Goal: Browse casually: Explore the website without a specific task or goal

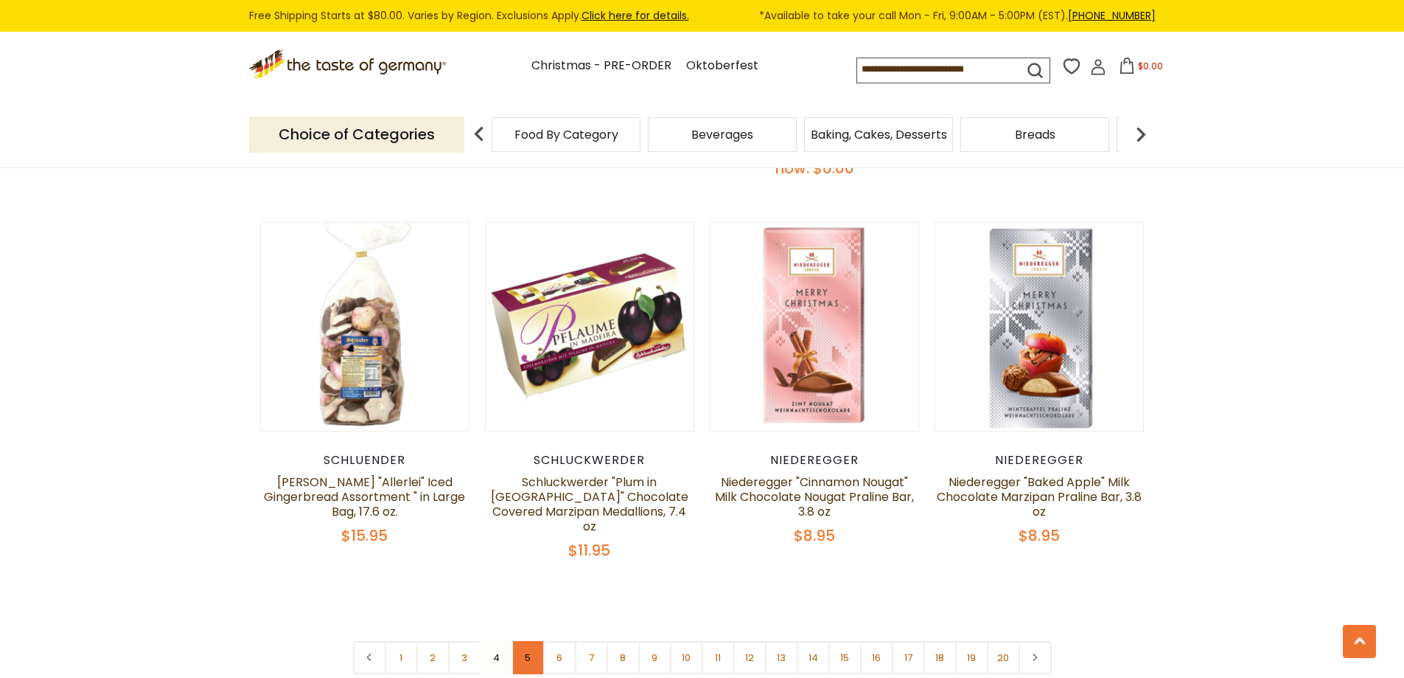
click at [527, 641] on link "5" at bounding box center [528, 657] width 33 height 33
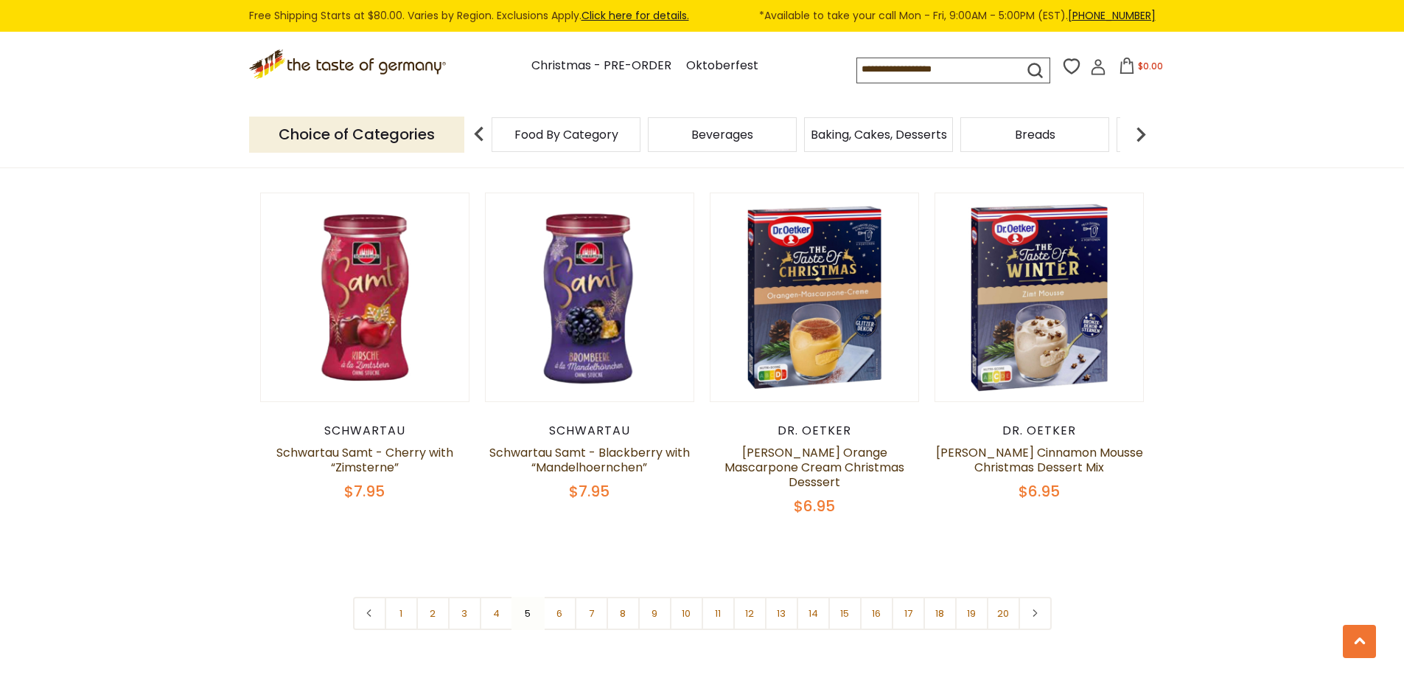
scroll to position [3442, 0]
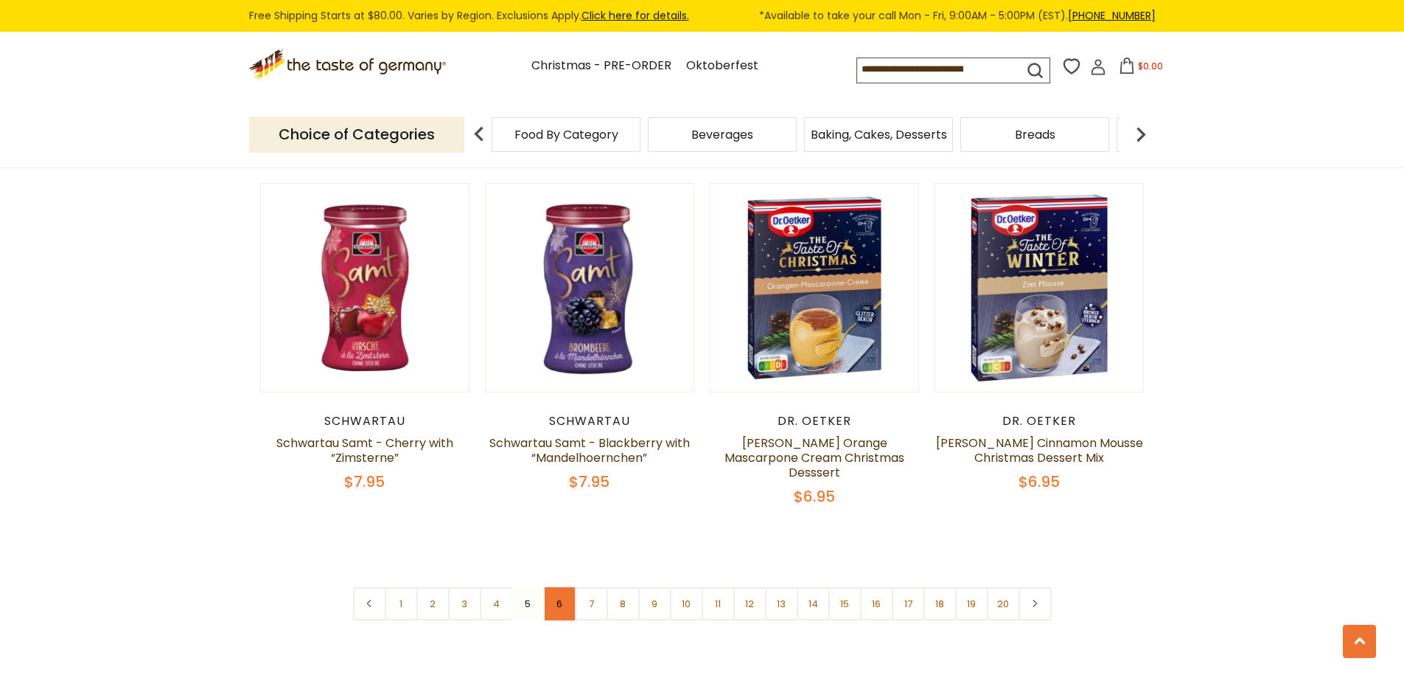
click at [561, 587] on link "6" at bounding box center [559, 603] width 33 height 33
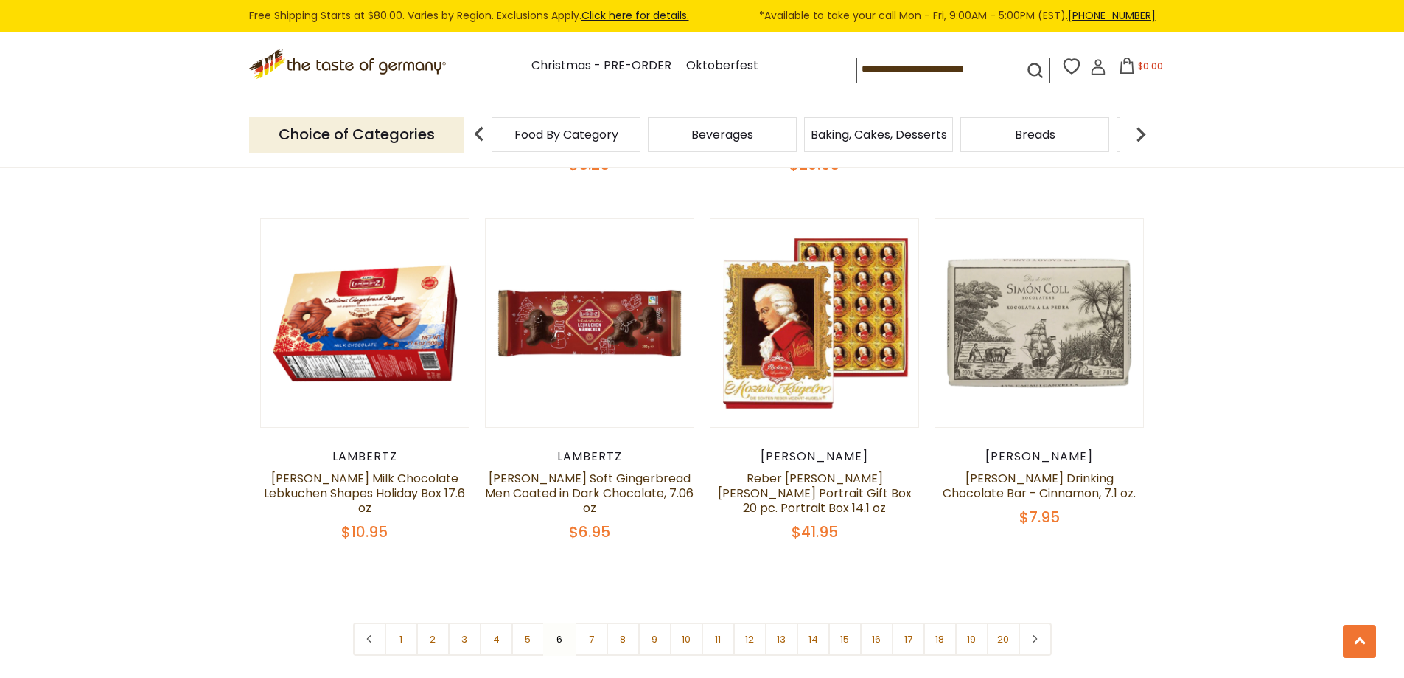
scroll to position [3416, 0]
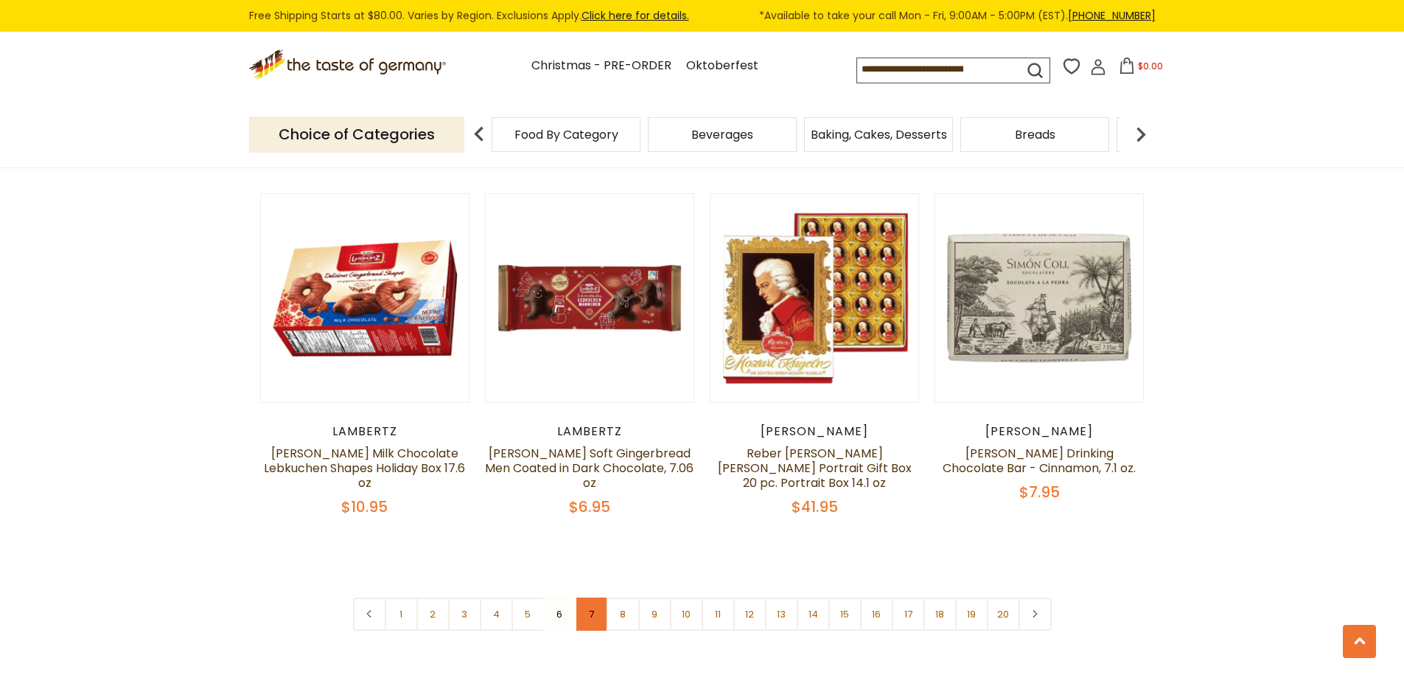
click at [591, 597] on link "7" at bounding box center [591, 613] width 33 height 33
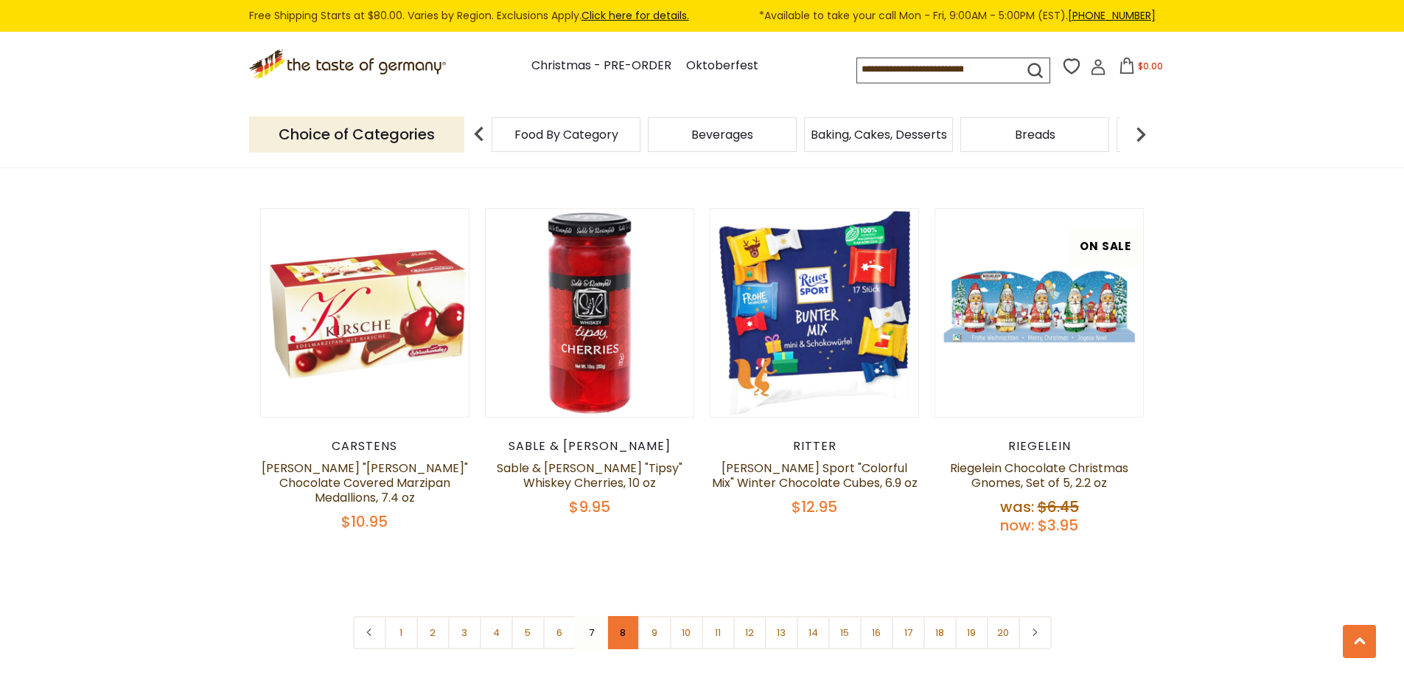
click at [621, 616] on link "8" at bounding box center [623, 632] width 33 height 33
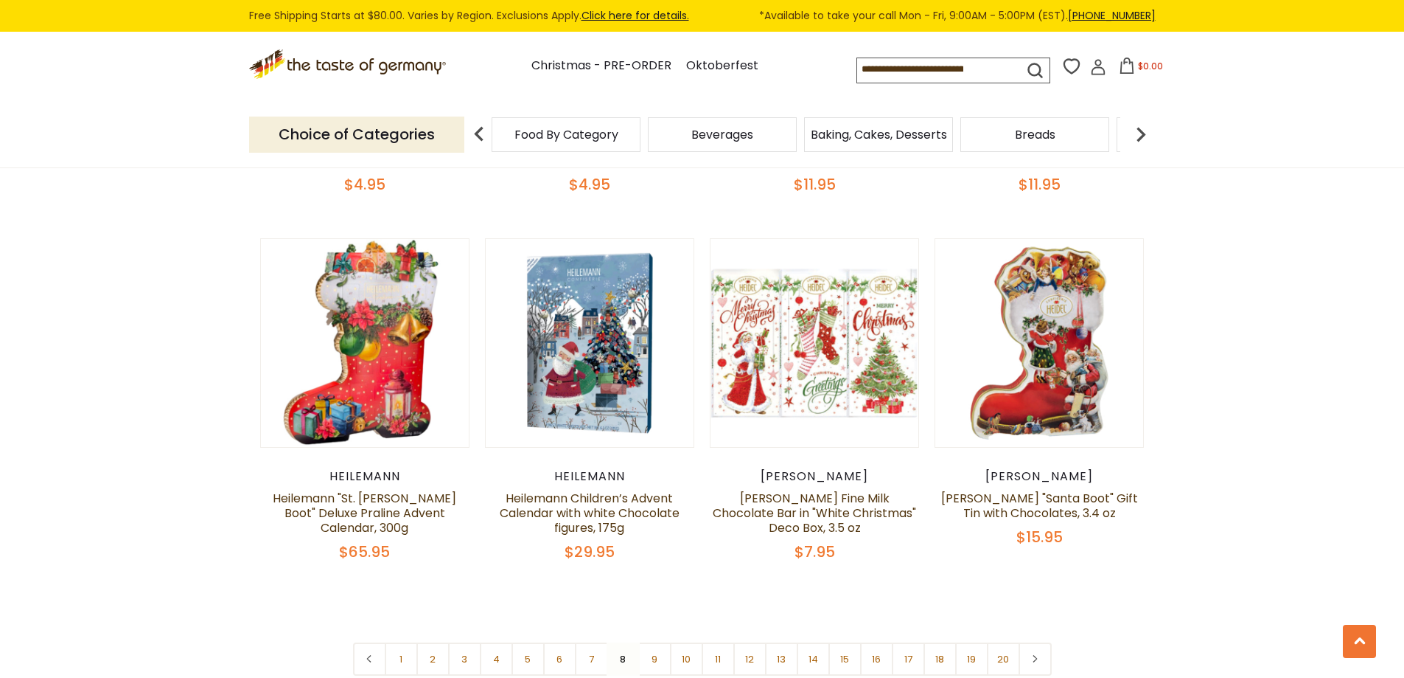
scroll to position [3367, 0]
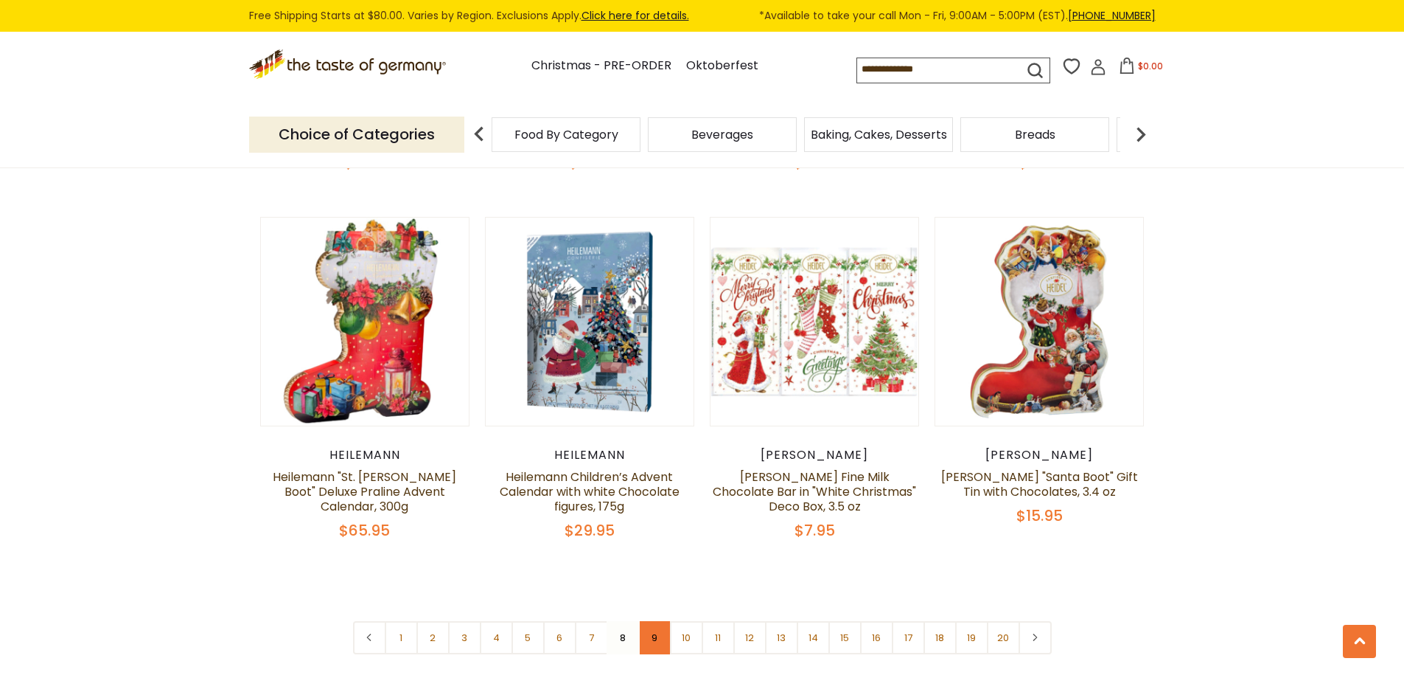
click at [658, 621] on link "9" at bounding box center [654, 637] width 33 height 33
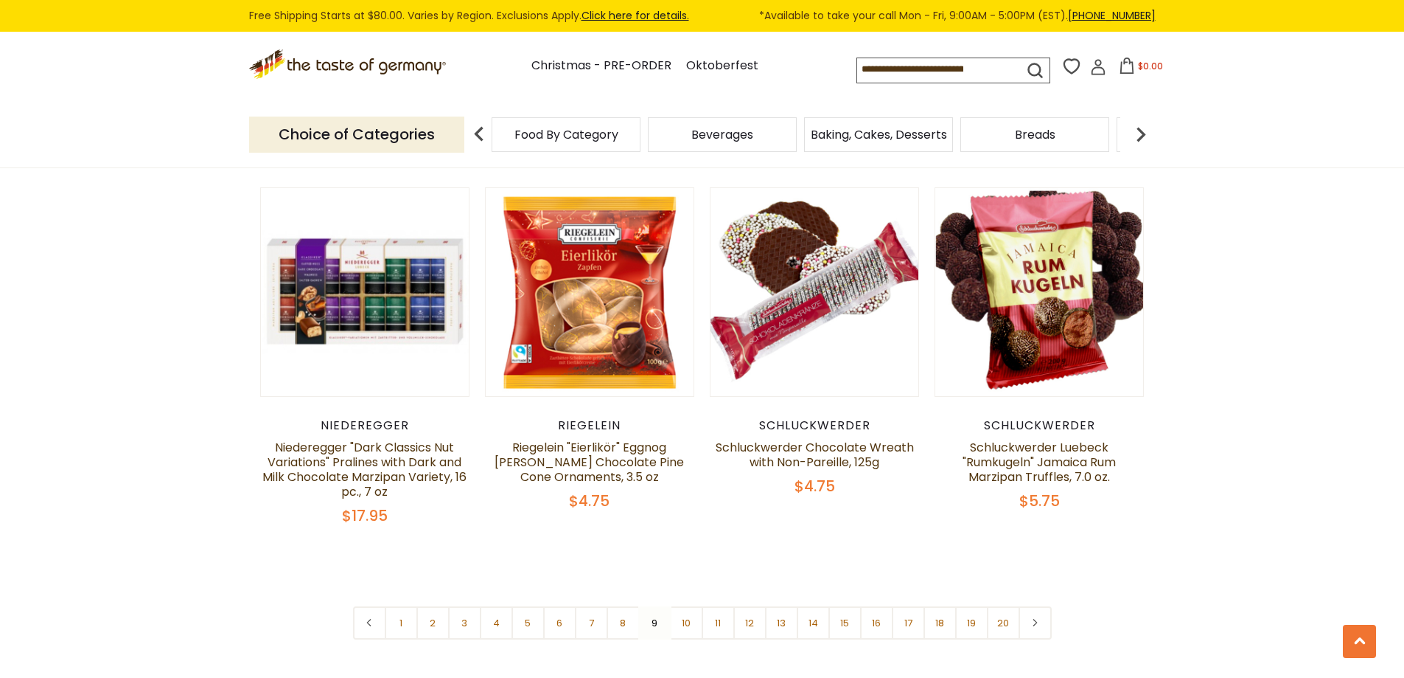
scroll to position [3490, 0]
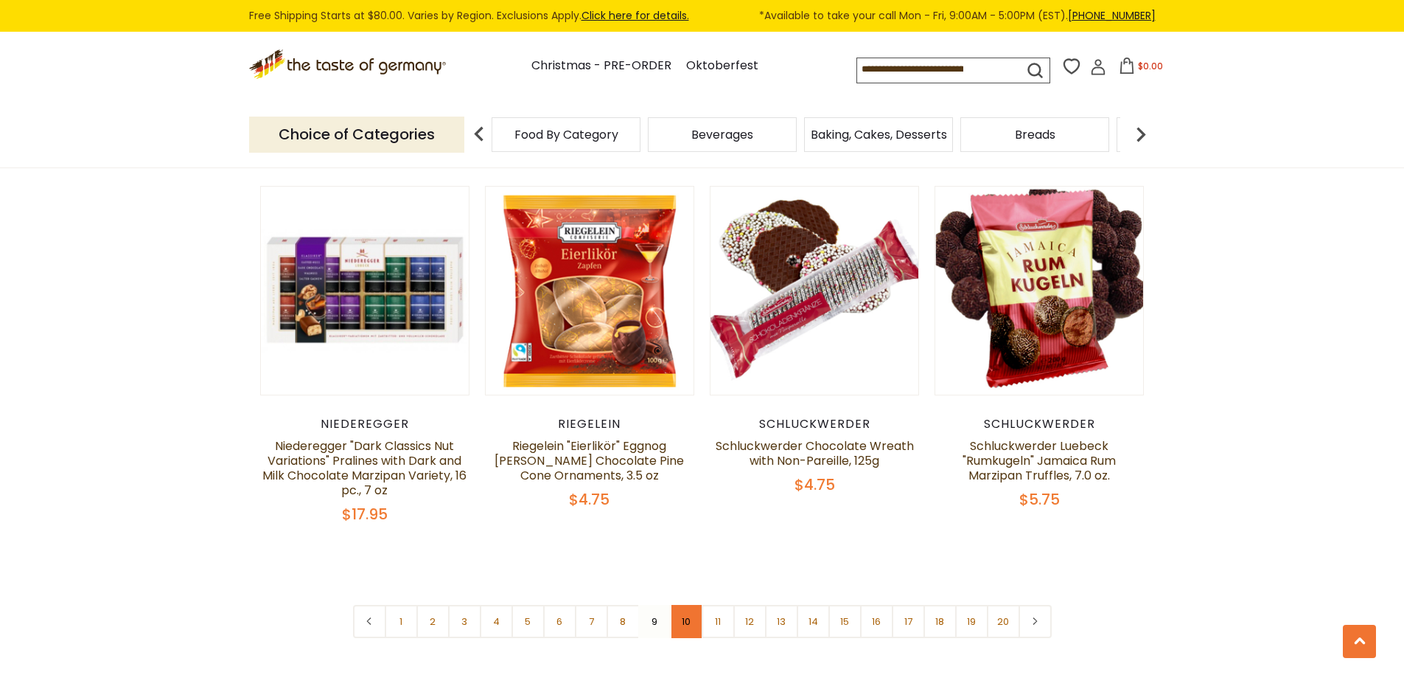
click at [680, 605] on link "10" at bounding box center [686, 621] width 33 height 33
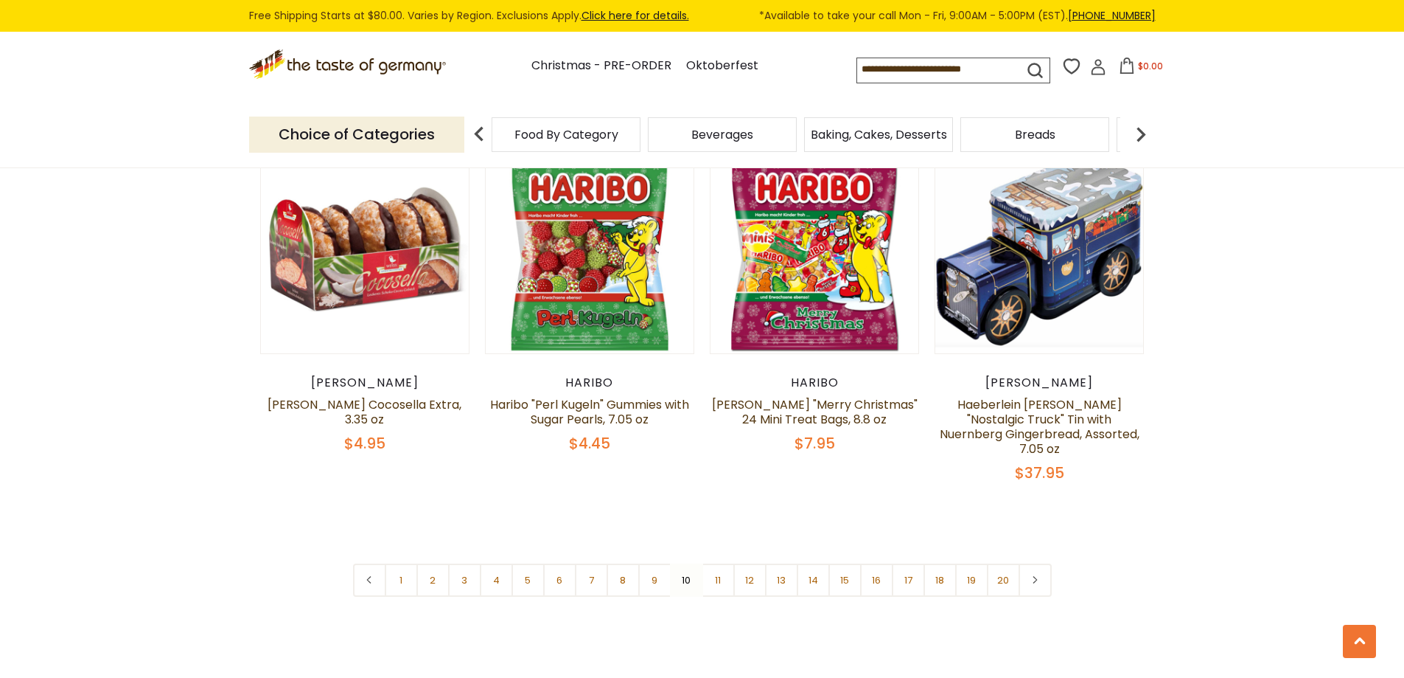
scroll to position [3540, 0]
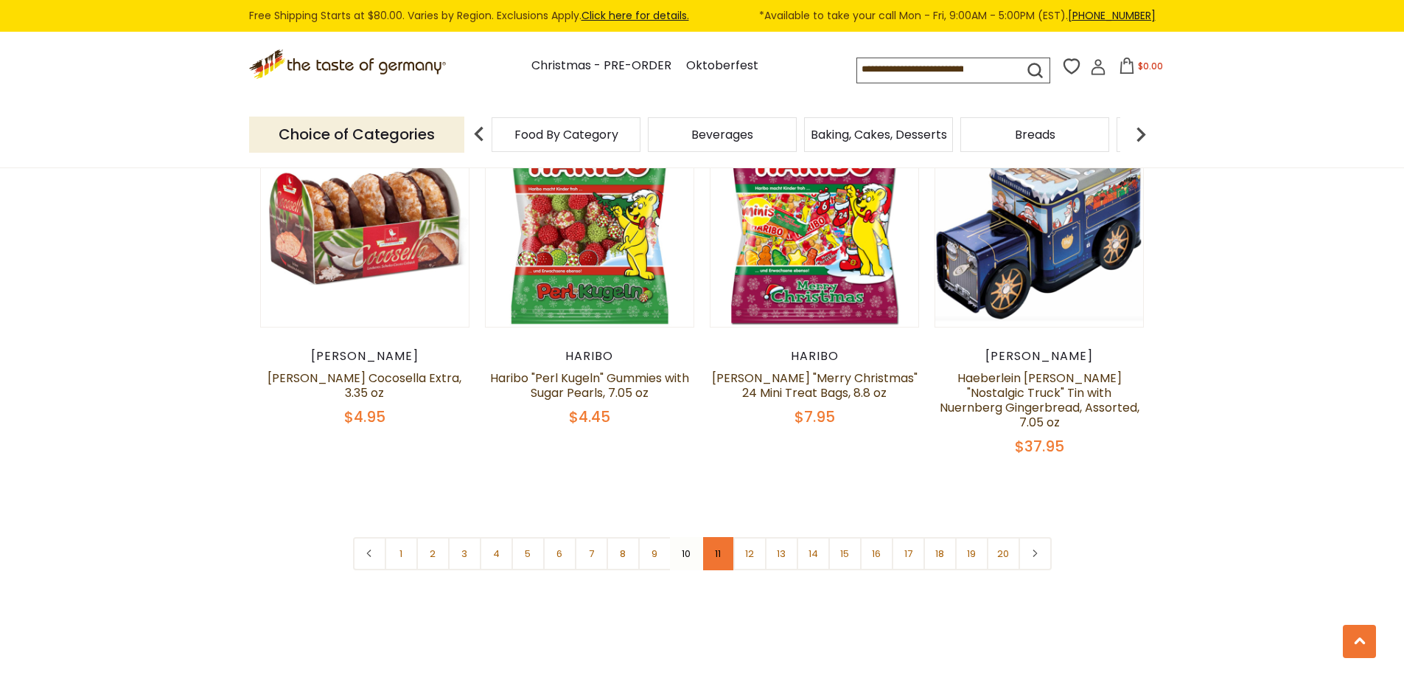
click at [720, 537] on link "11" at bounding box center [718, 553] width 33 height 33
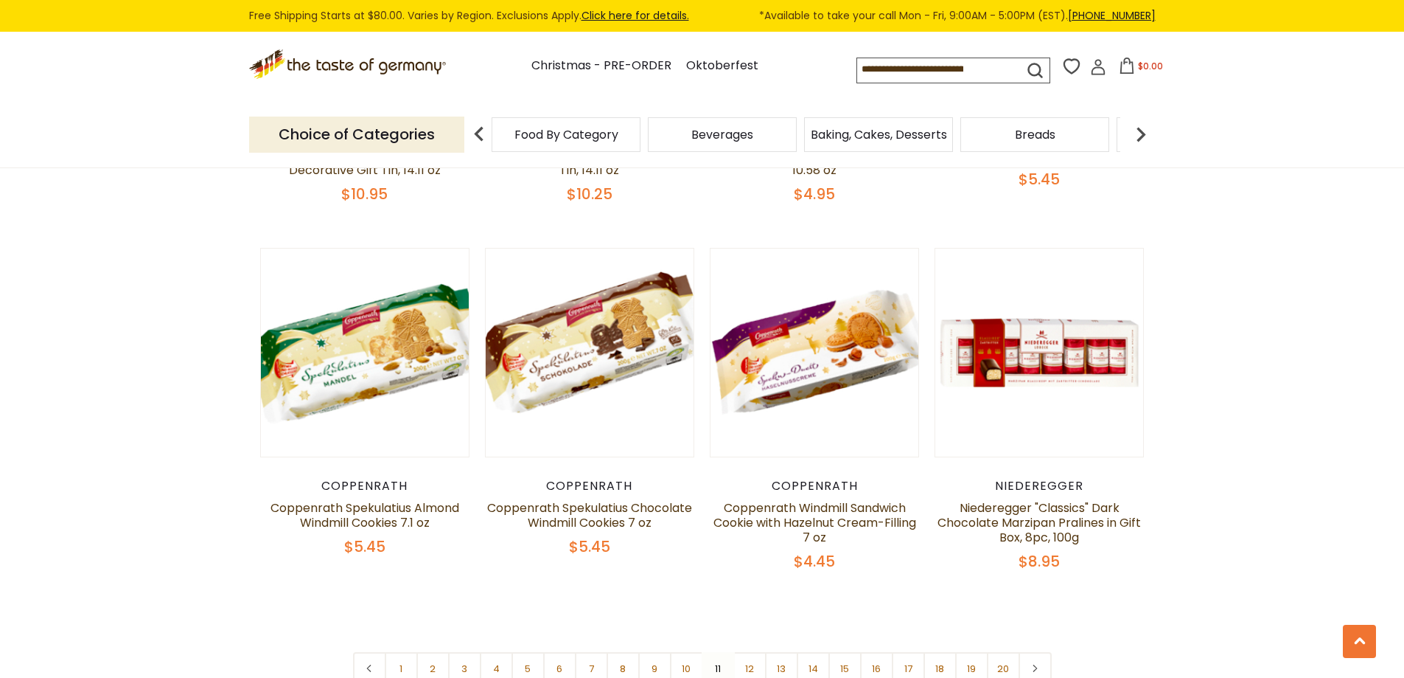
scroll to position [3416, 0]
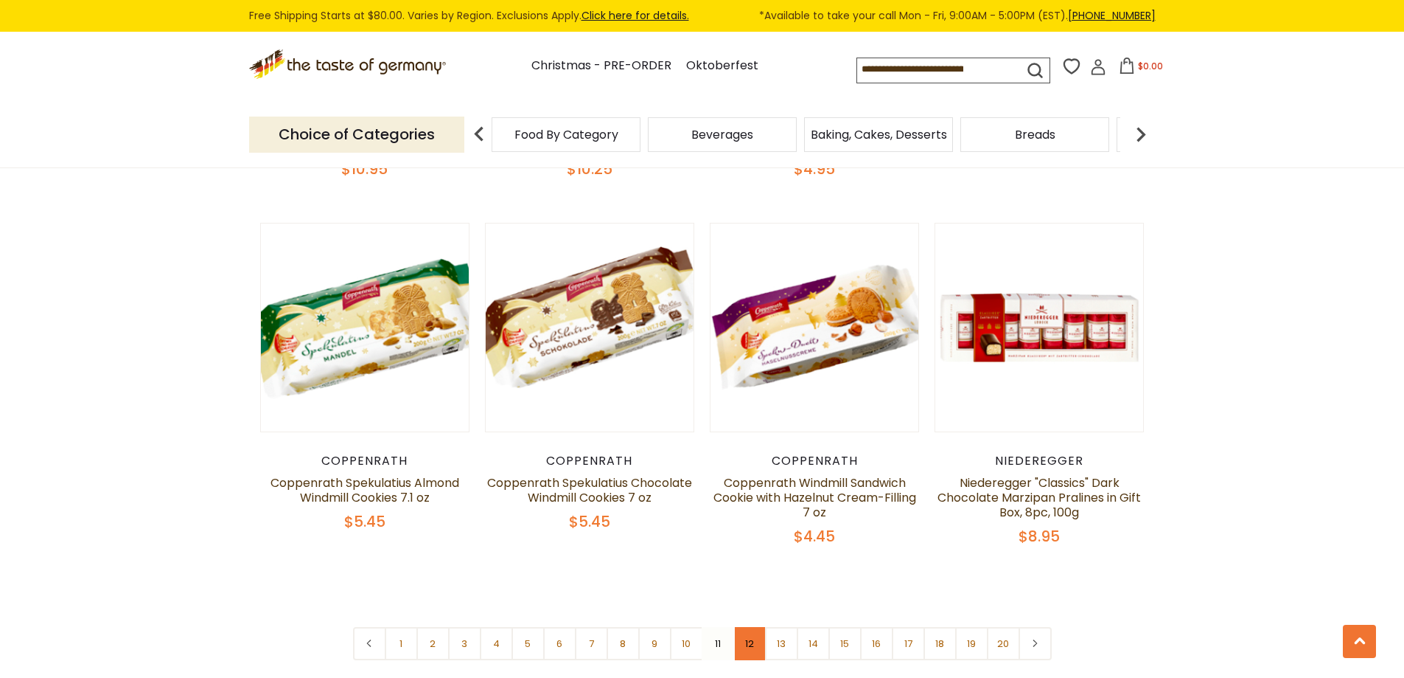
click at [751, 640] on link "12" at bounding box center [750, 643] width 33 height 33
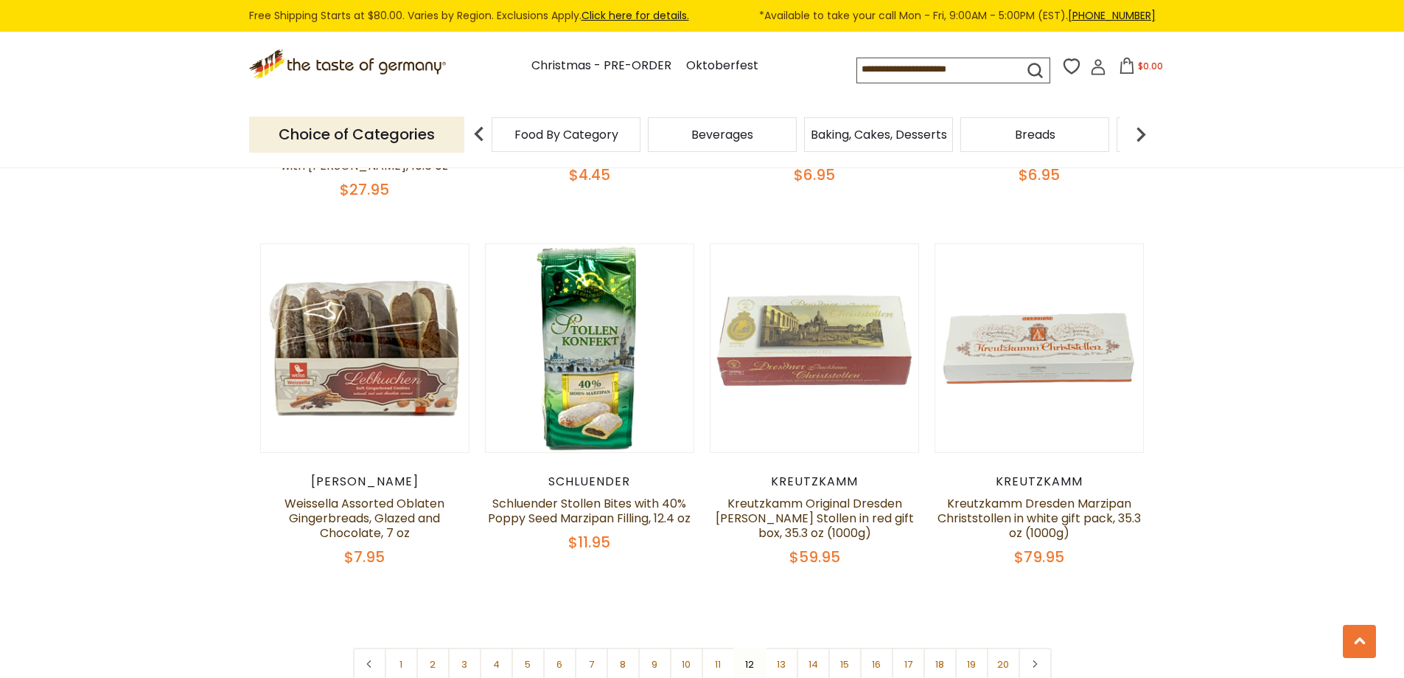
scroll to position [3391, 0]
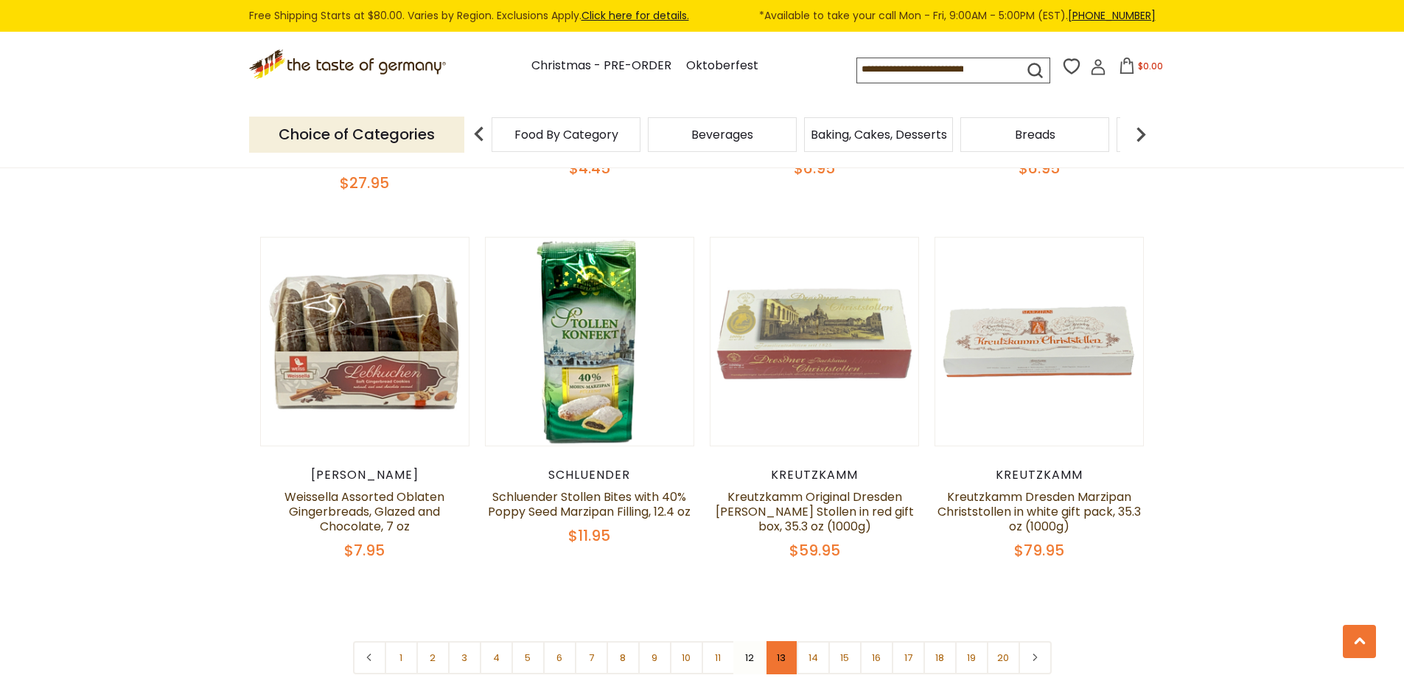
click at [787, 648] on link "13" at bounding box center [781, 657] width 33 height 33
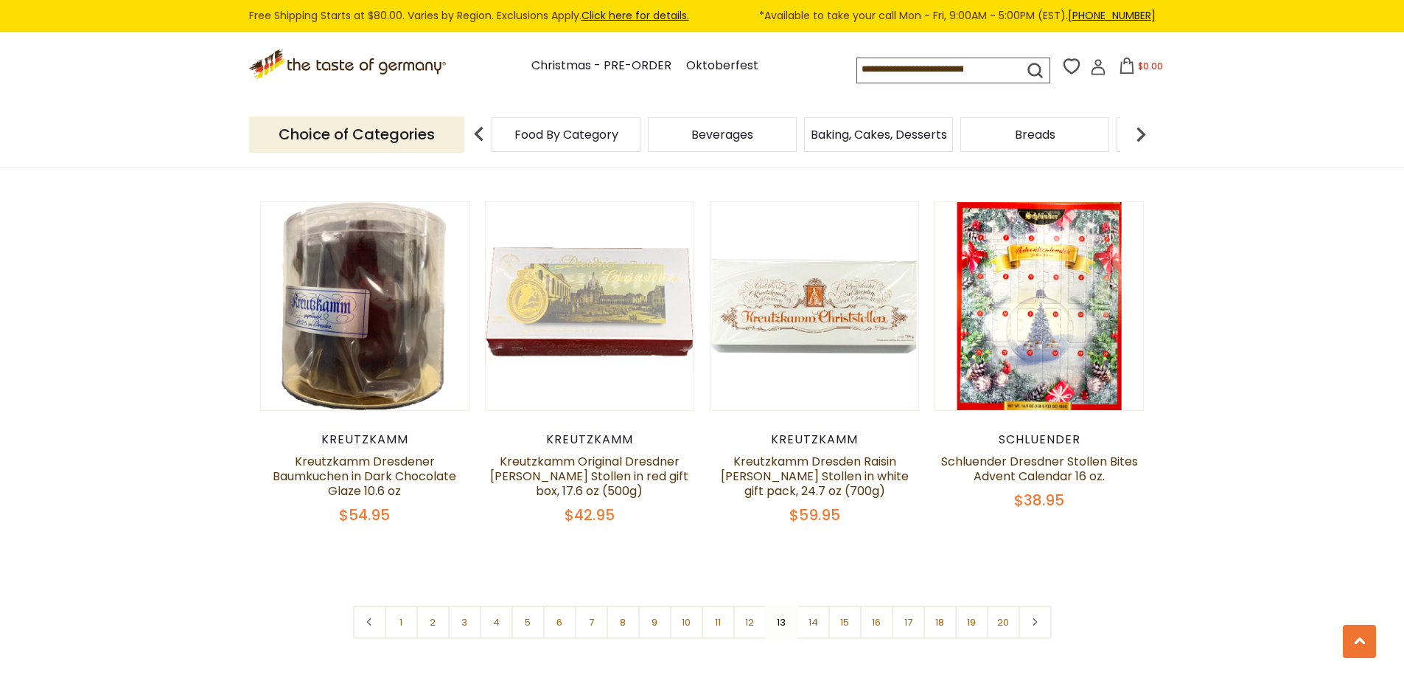
scroll to position [3466, 0]
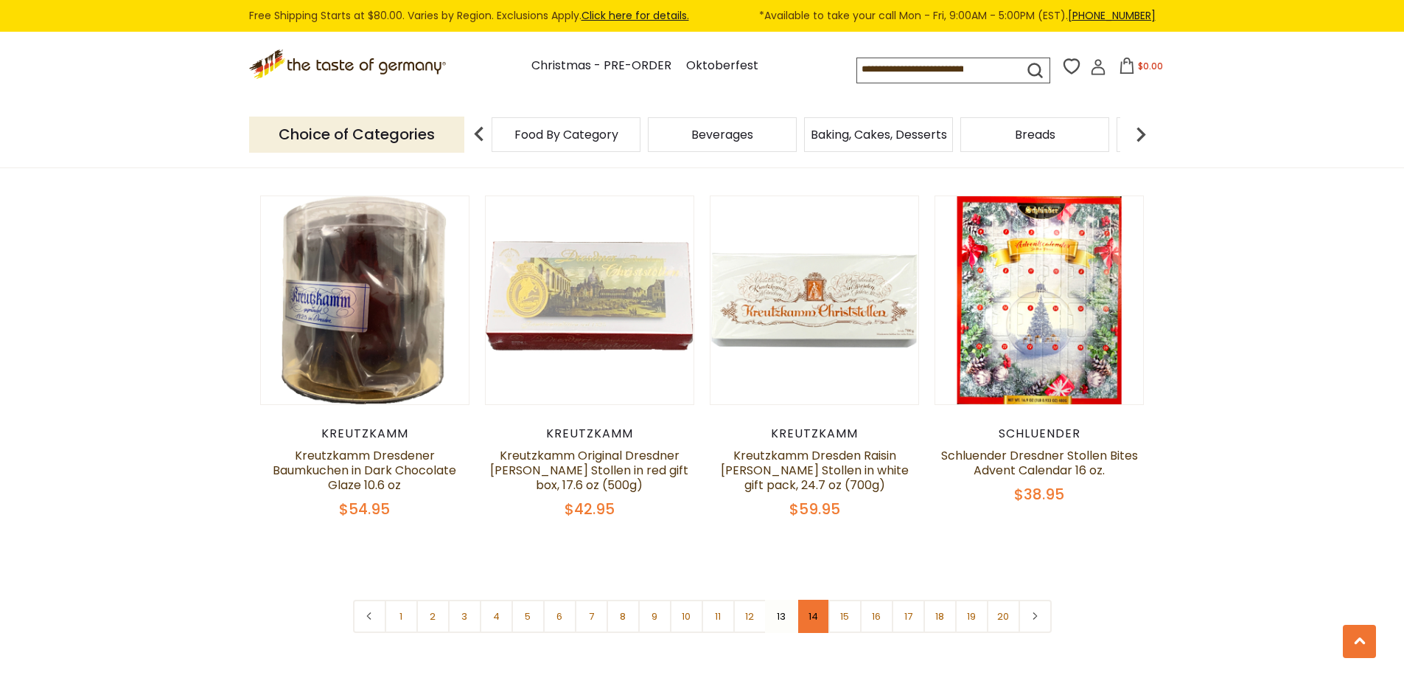
click at [814, 599] on link "14" at bounding box center [813, 615] width 33 height 33
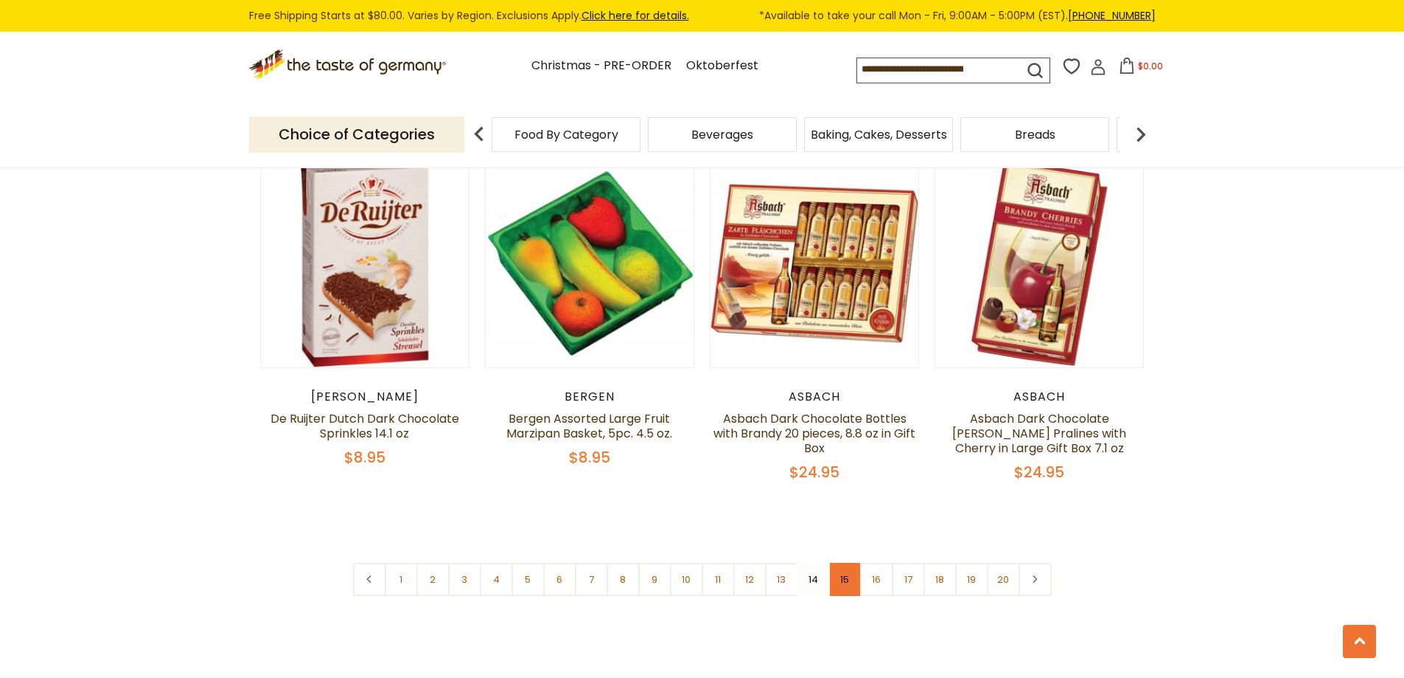
click at [836, 572] on link "15" at bounding box center [845, 579] width 33 height 33
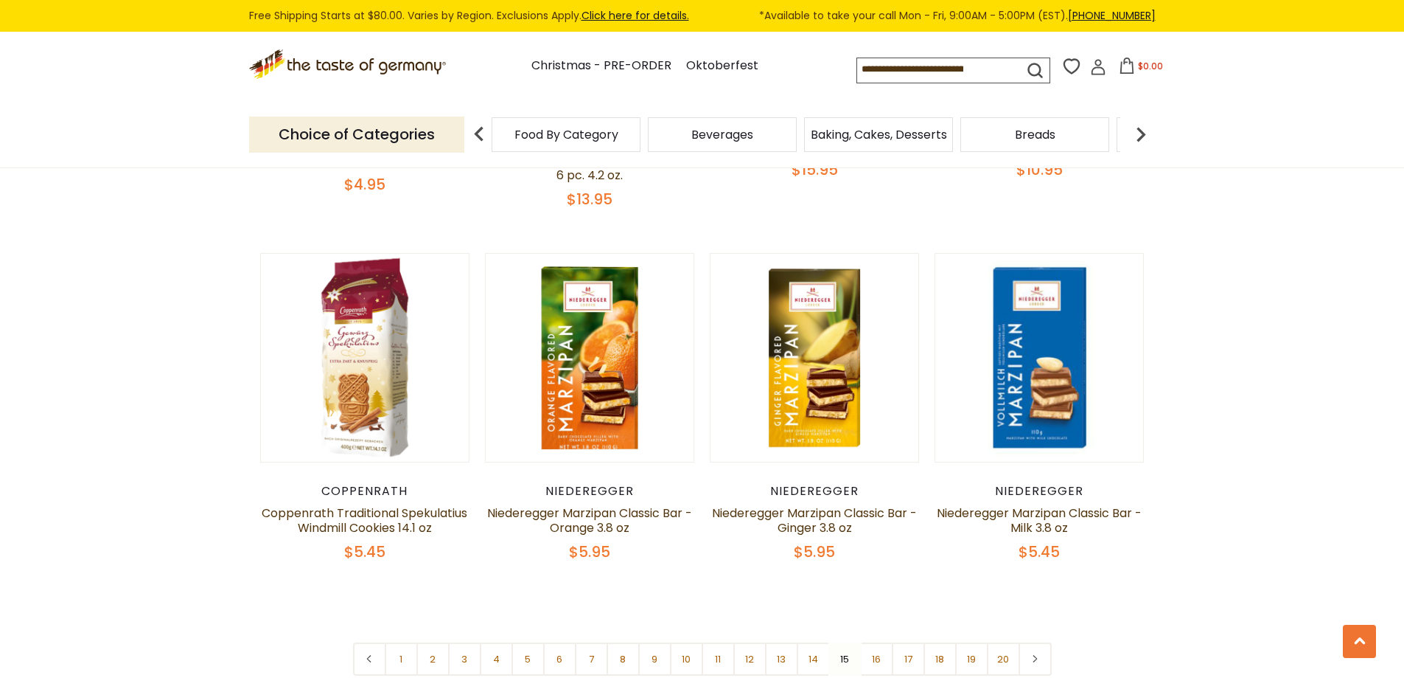
scroll to position [3416, 0]
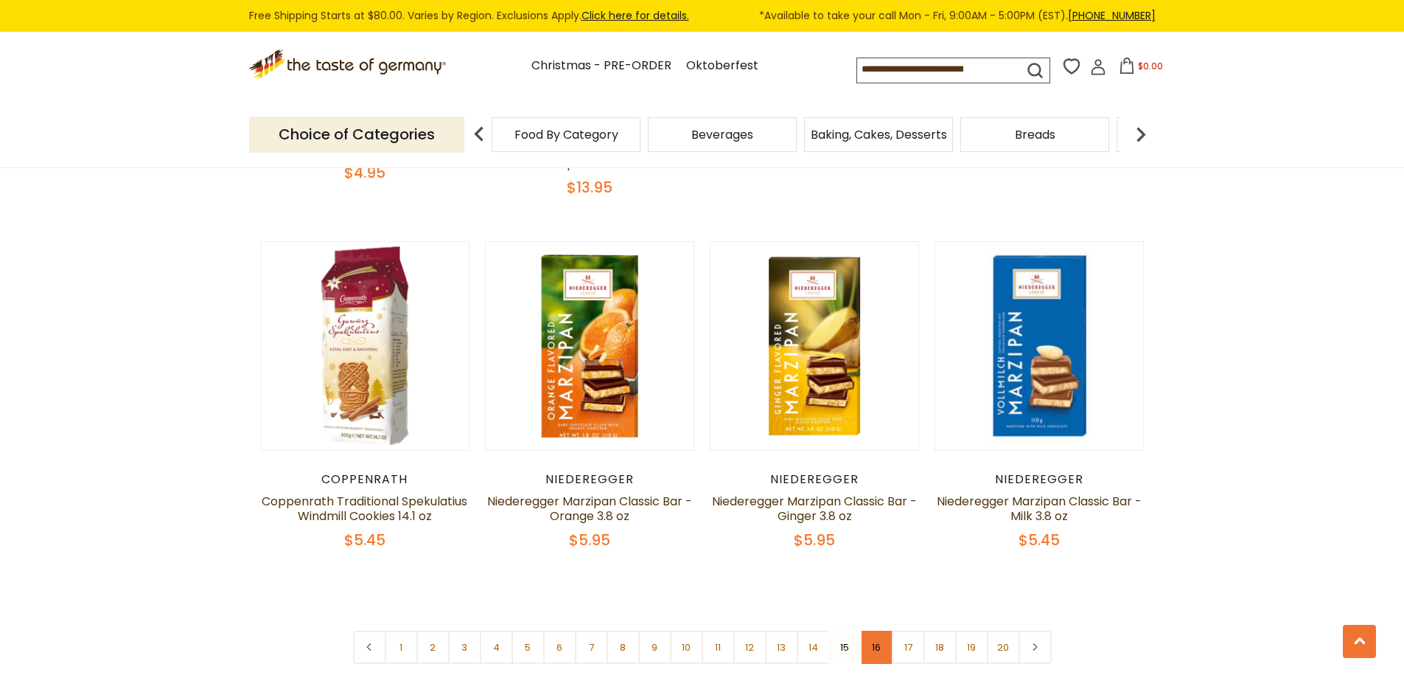
click at [879, 630] on link "16" at bounding box center [876, 646] width 33 height 33
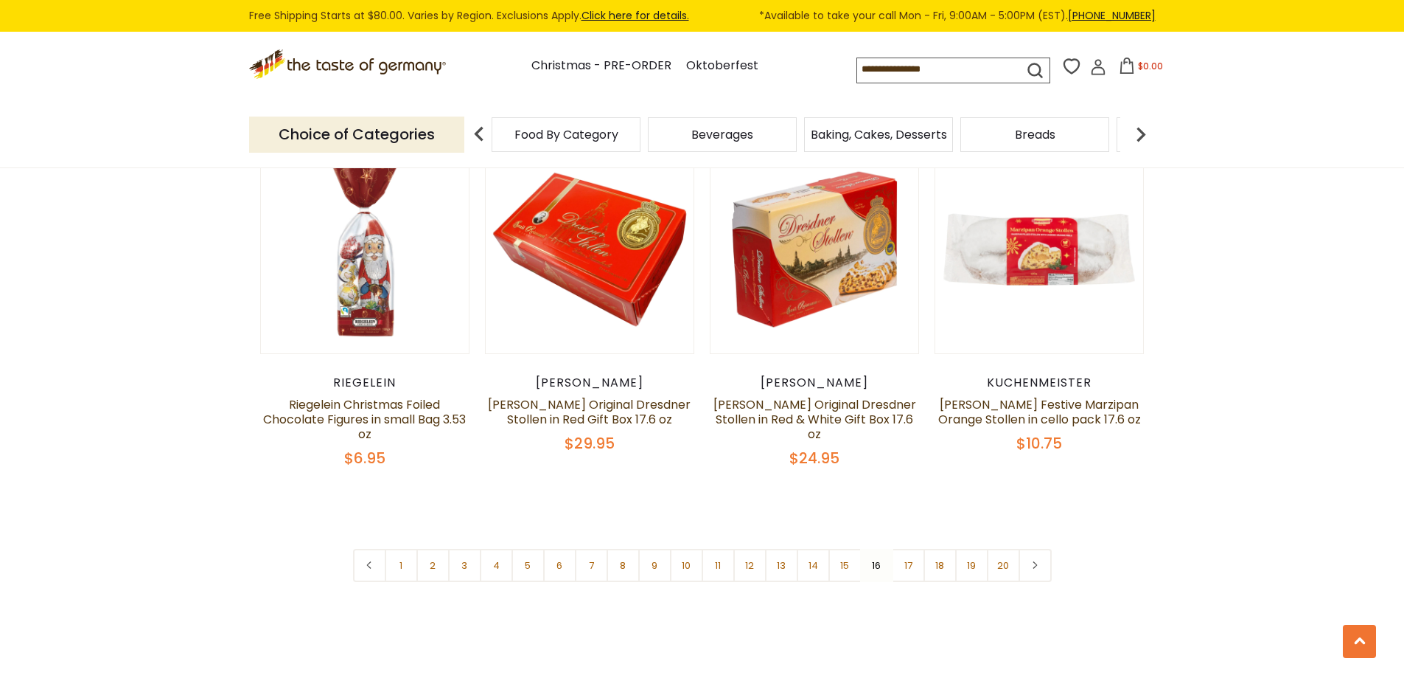
scroll to position [3441, 0]
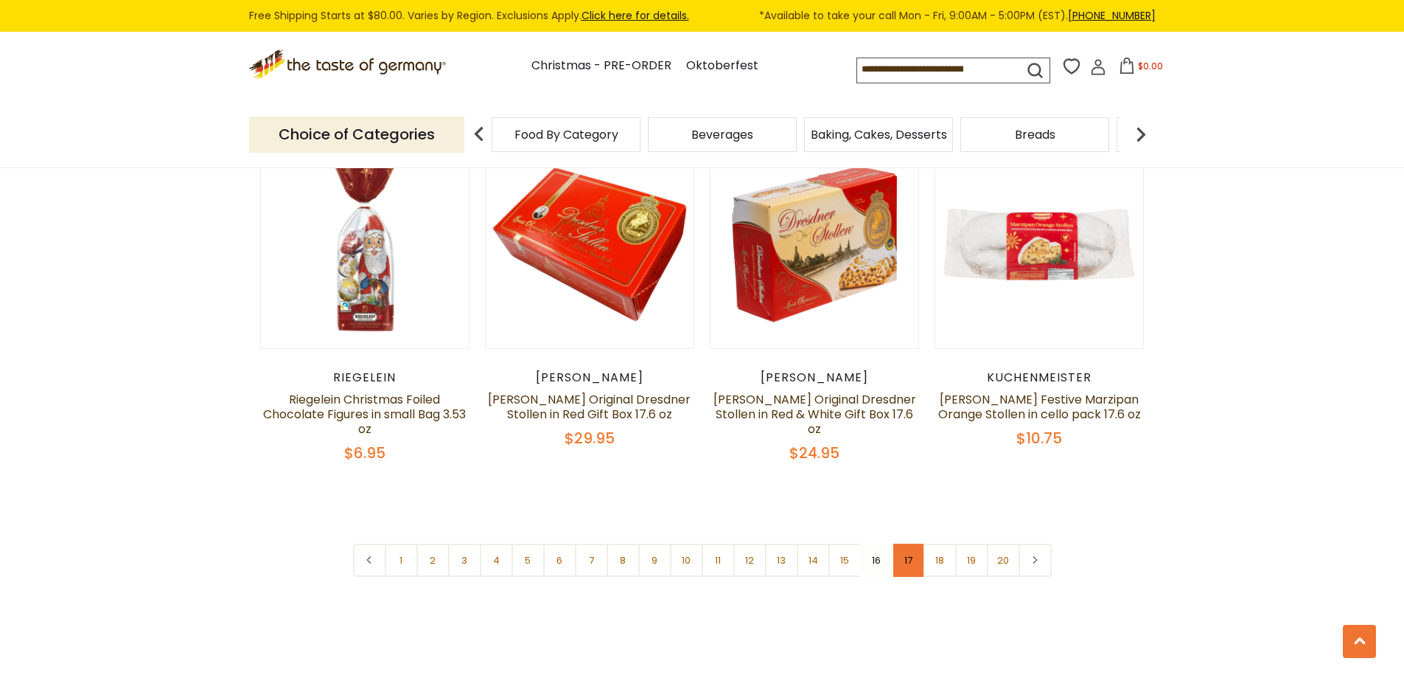
click at [904, 543] on link "17" at bounding box center [908, 559] width 33 height 33
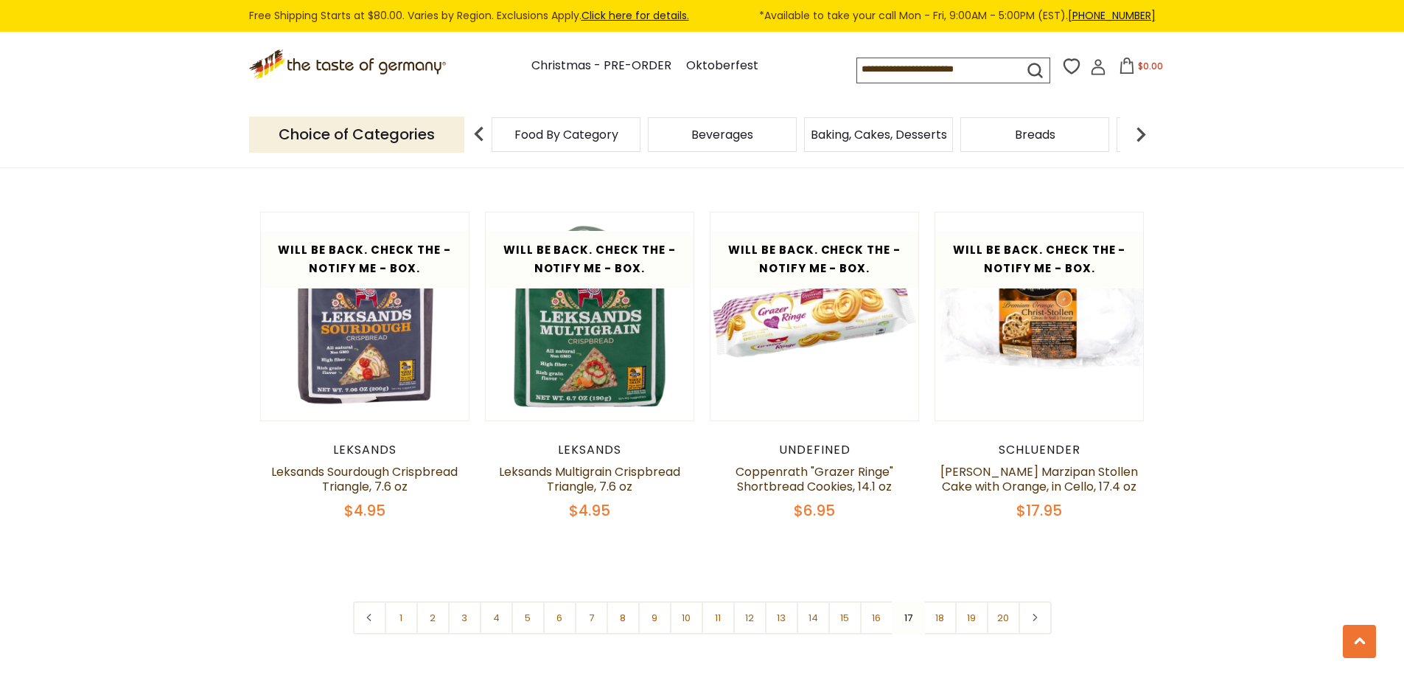
scroll to position [3367, 0]
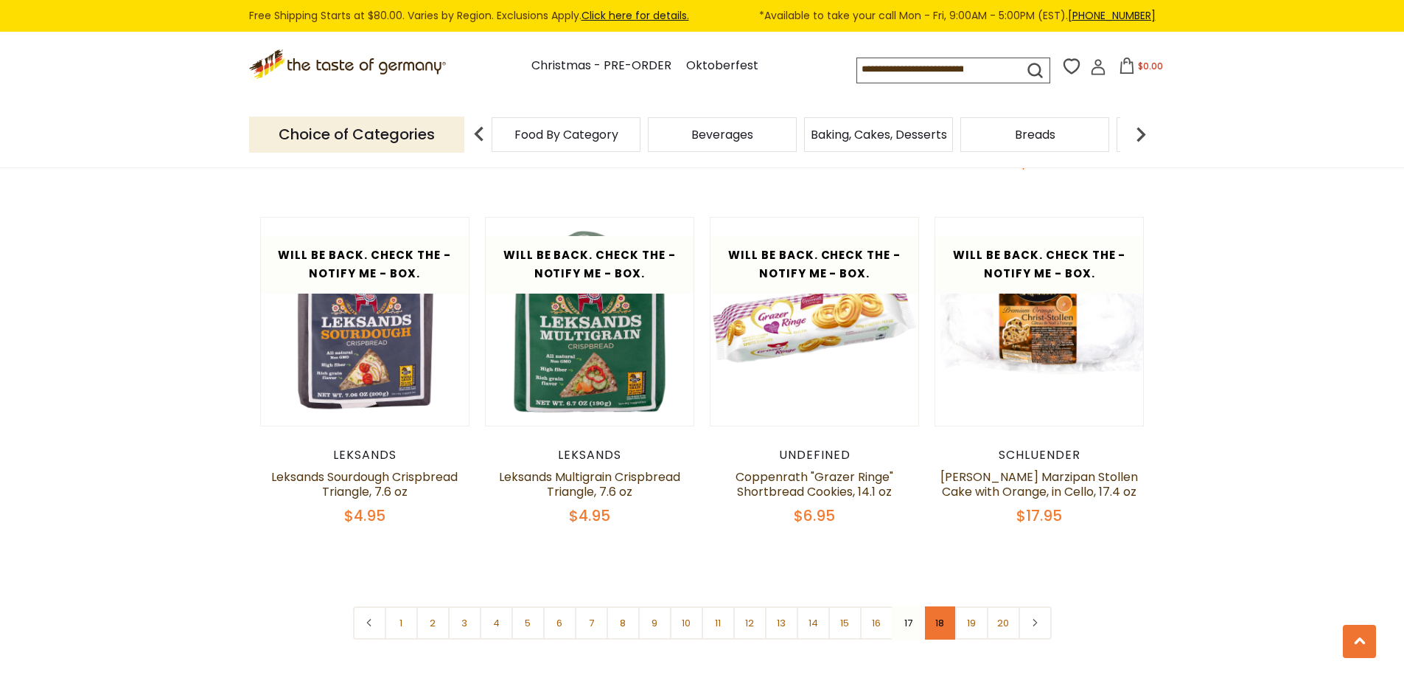
click at [936, 606] on link "18" at bounding box center [940, 622] width 33 height 33
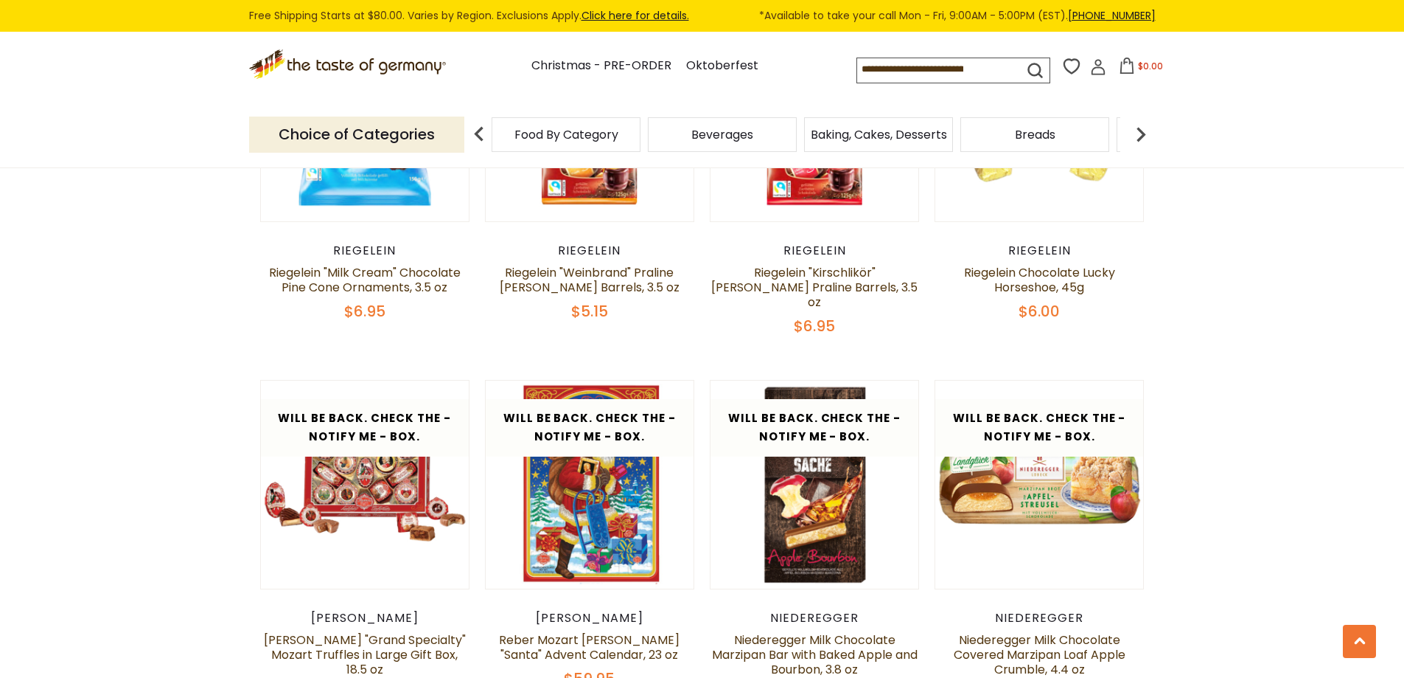
scroll to position [3368, 0]
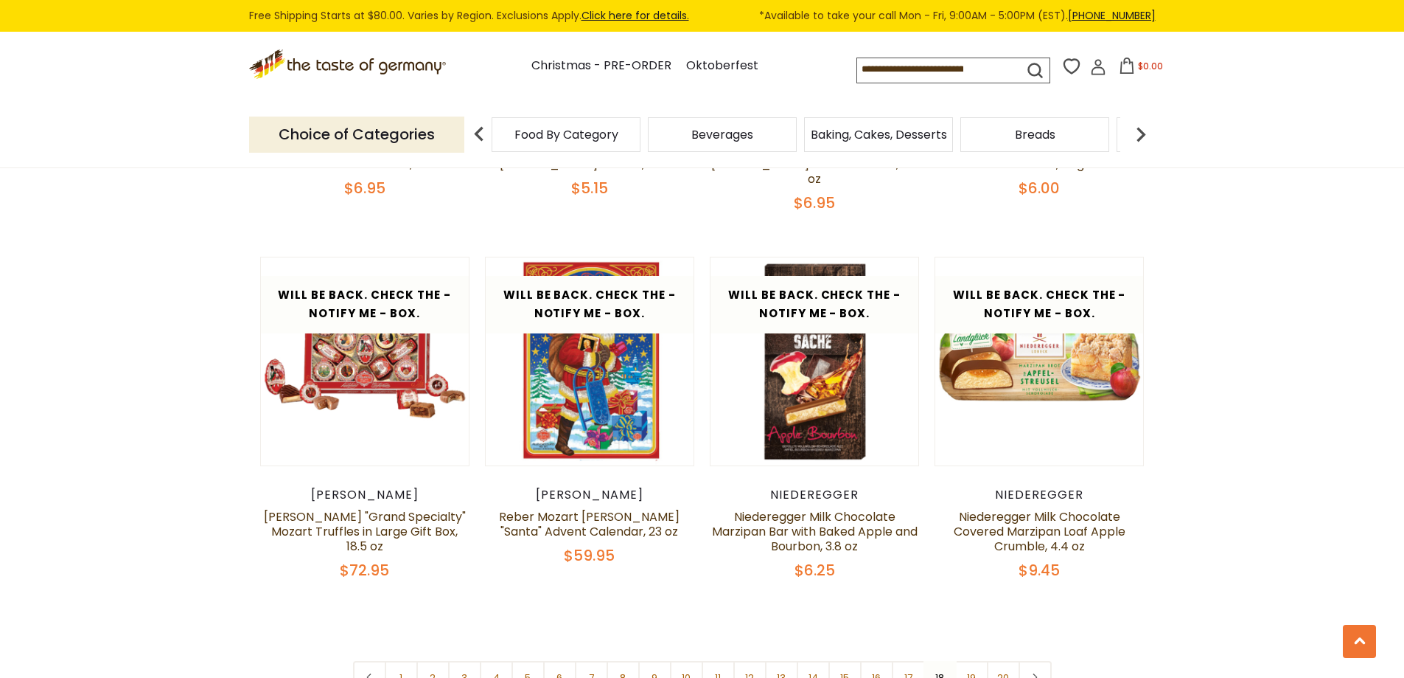
click at [976, 661] on link "19" at bounding box center [971, 677] width 33 height 33
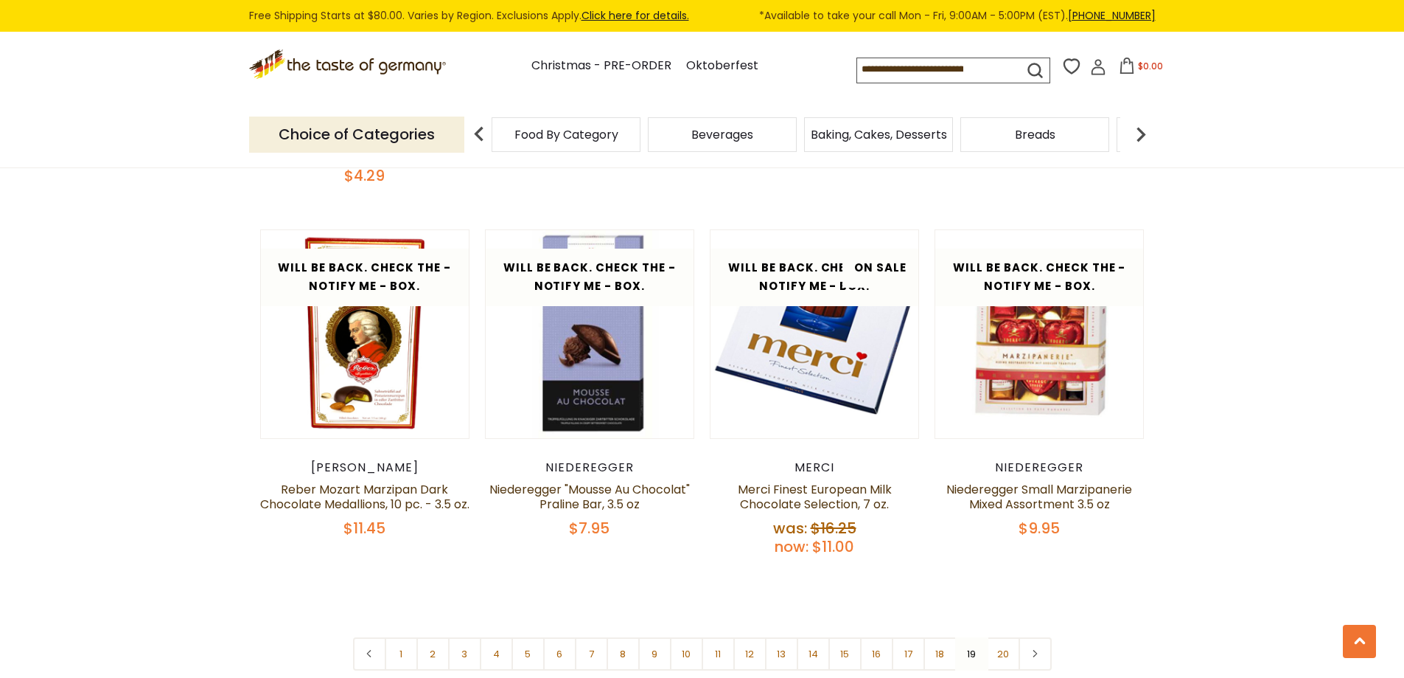
scroll to position [3416, 0]
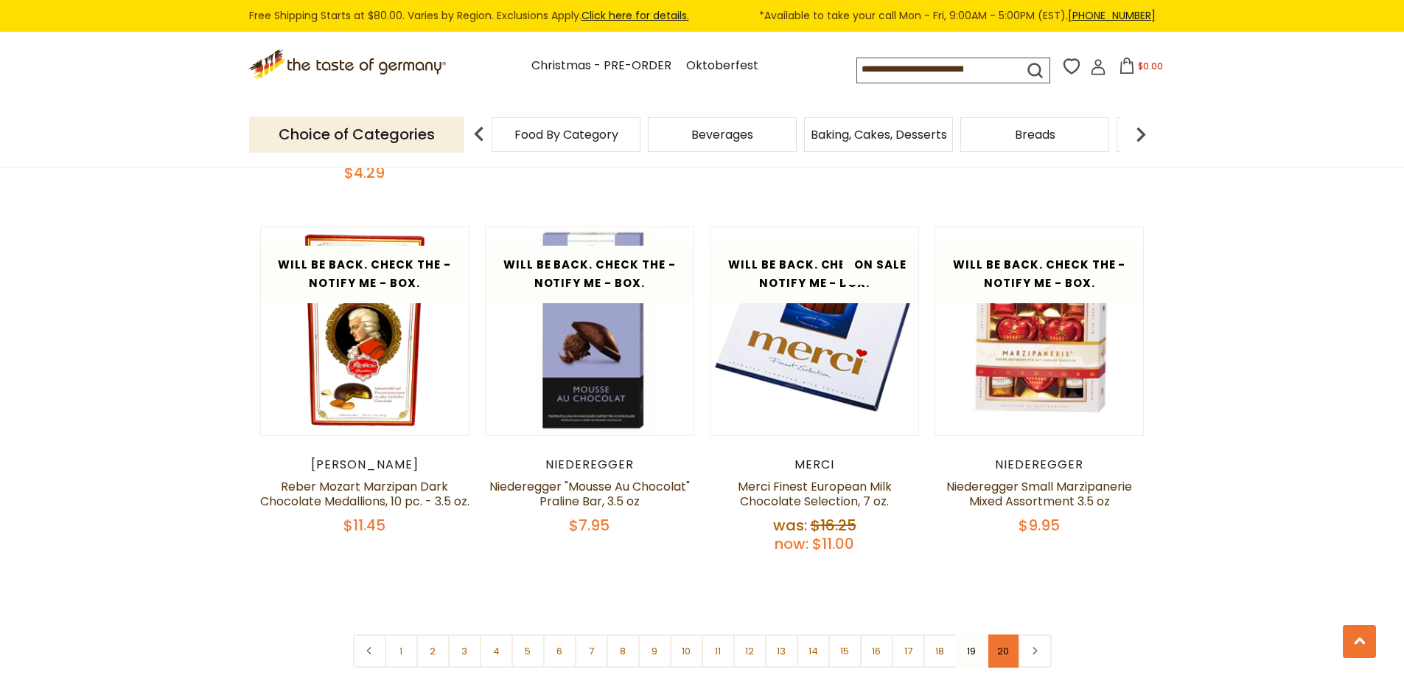
click at [1002, 634] on link "20" at bounding box center [1003, 650] width 33 height 33
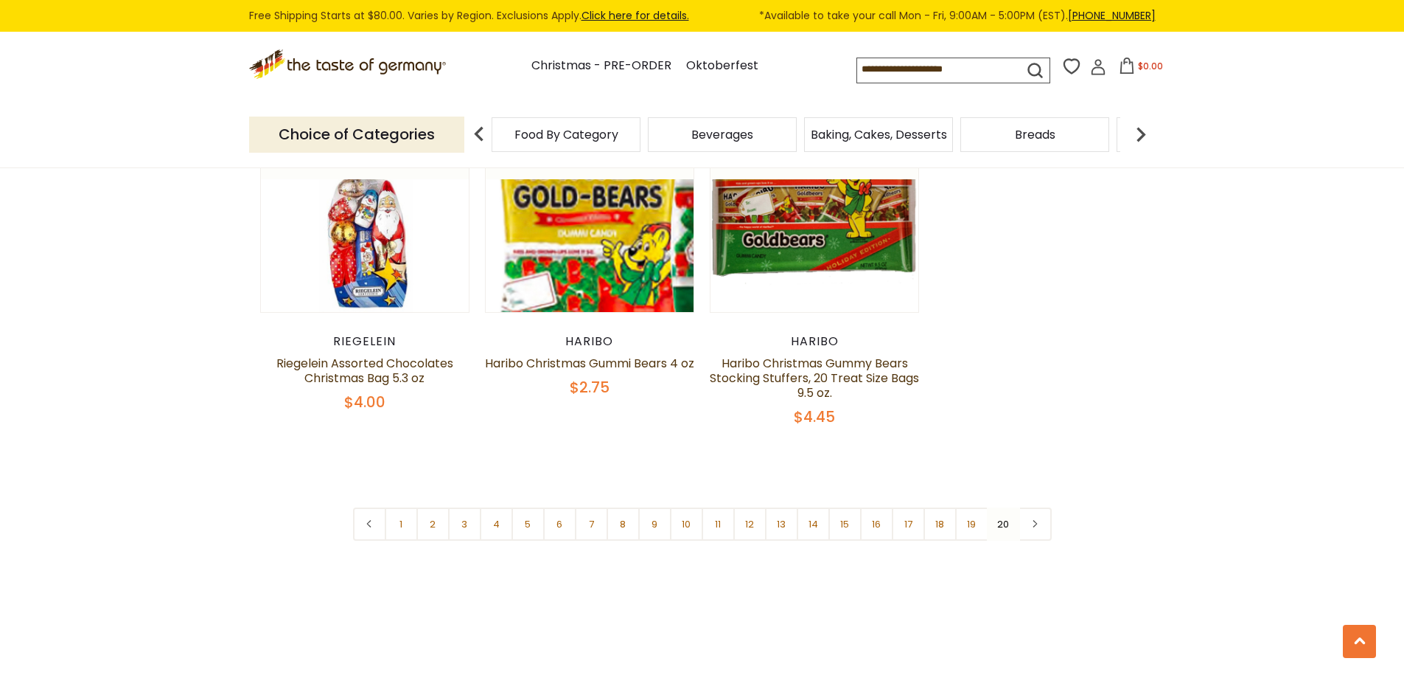
scroll to position [934, 0]
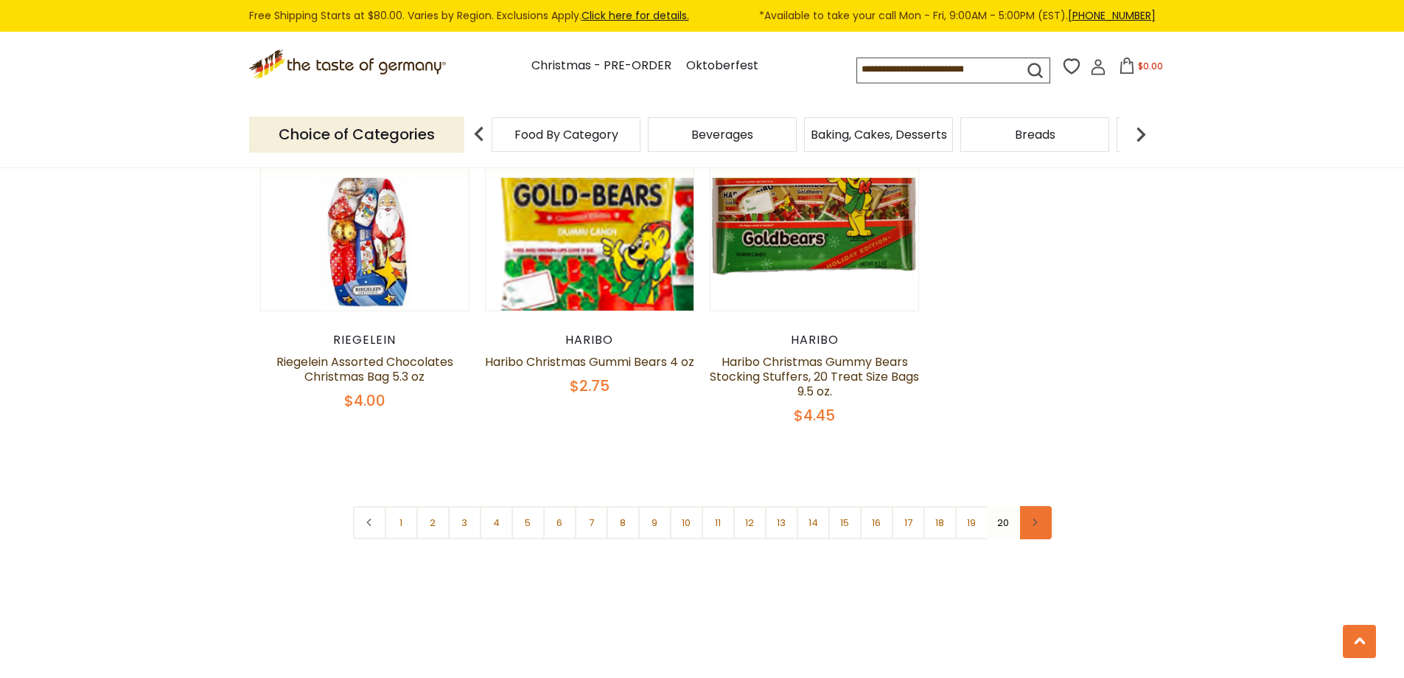
click at [1040, 523] on link at bounding box center [1035, 522] width 33 height 33
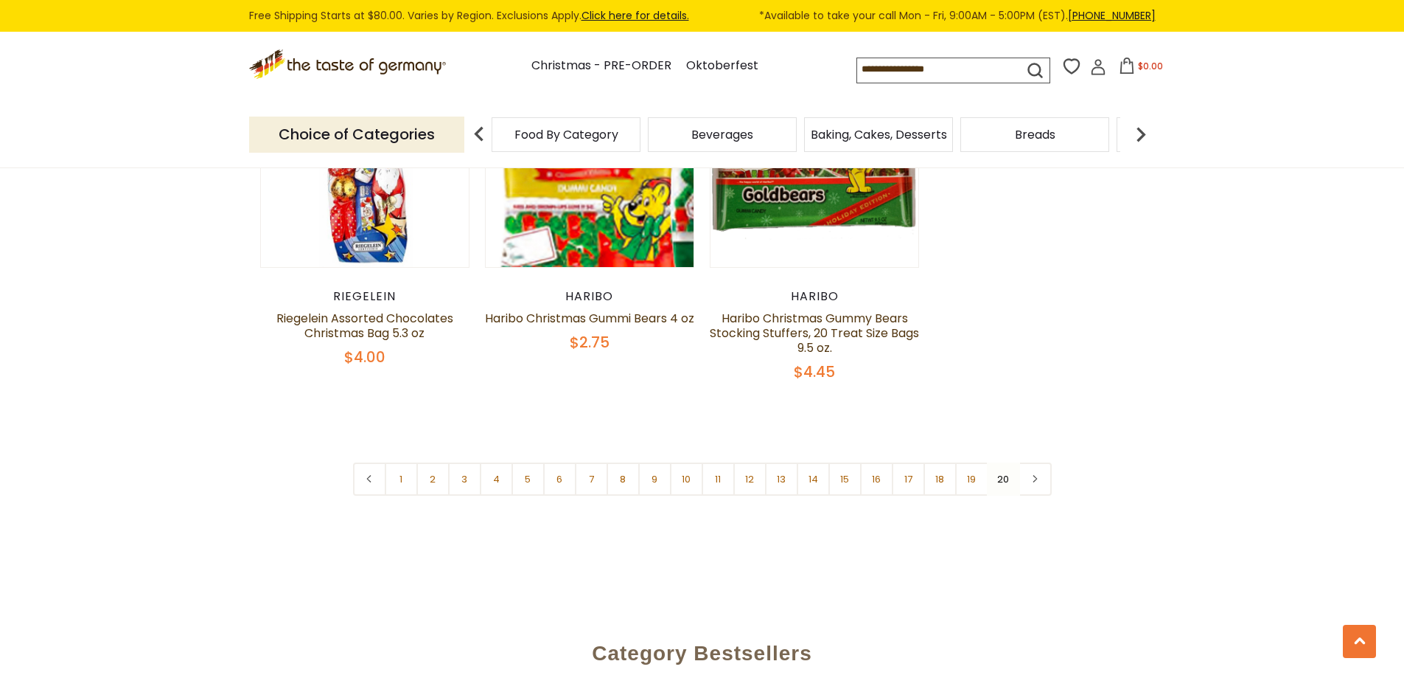
scroll to position [983, 0]
